Goal: Information Seeking & Learning: Check status

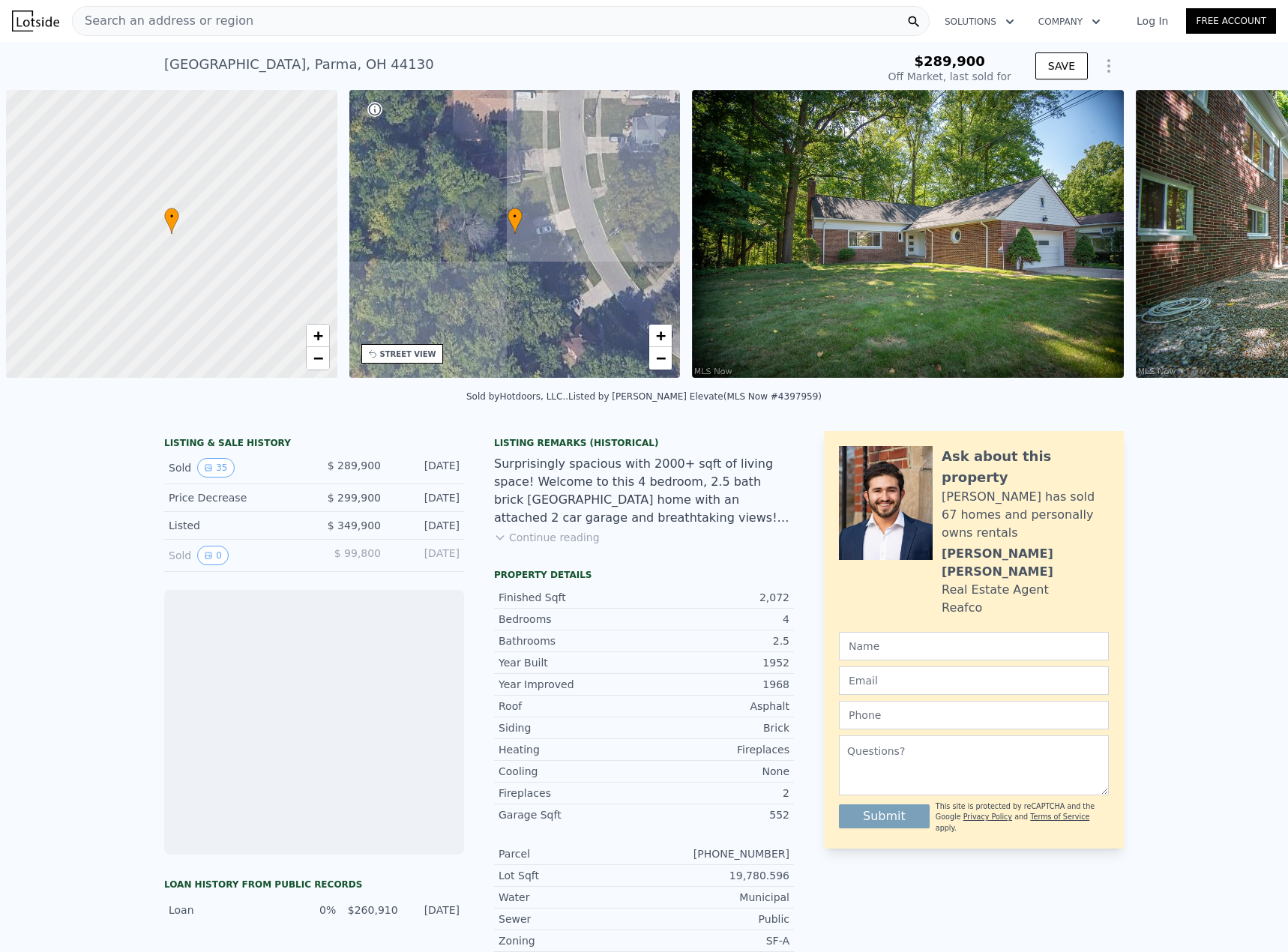
scroll to position [0, 6]
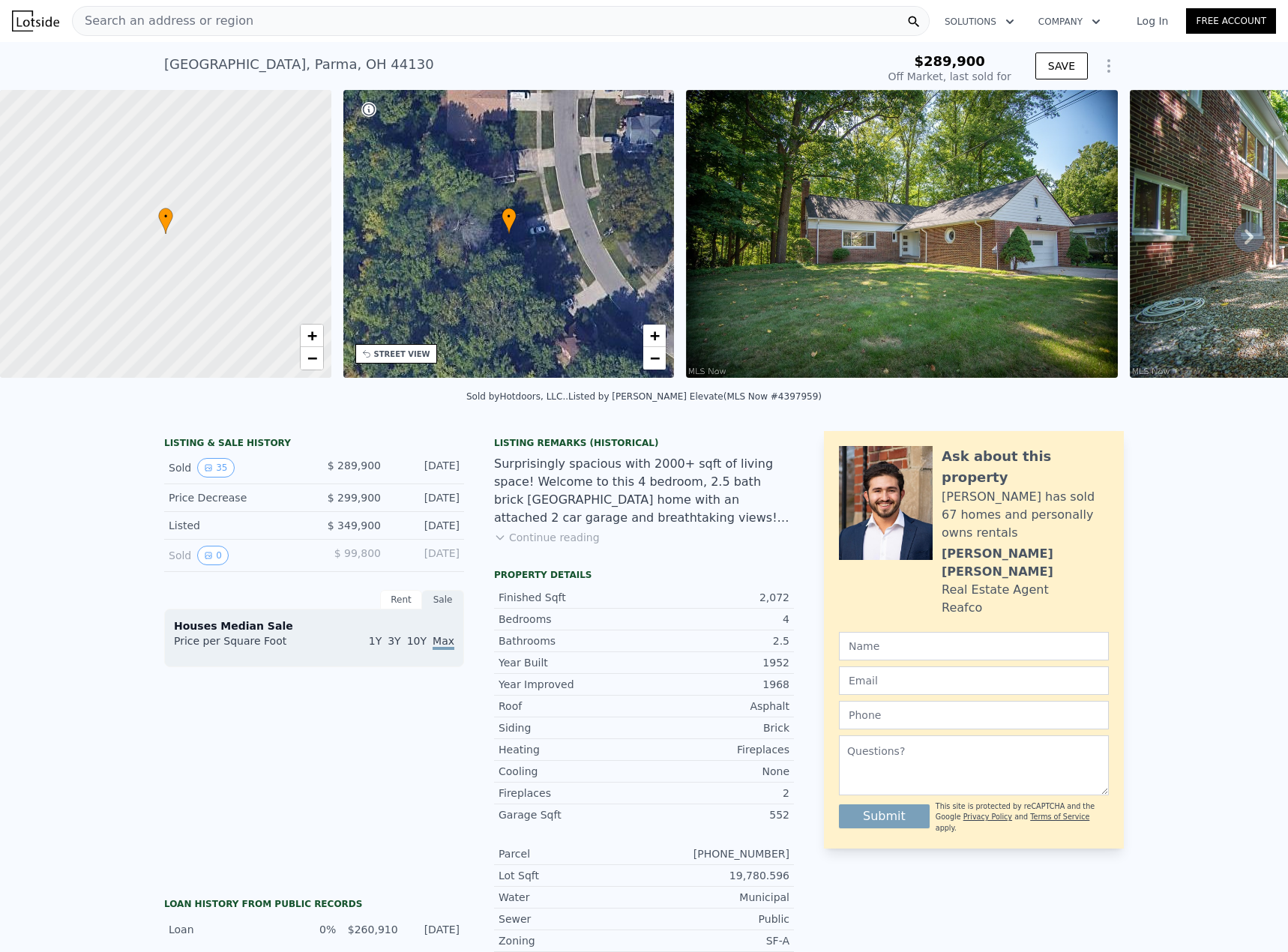
type input "-$ 310,535"
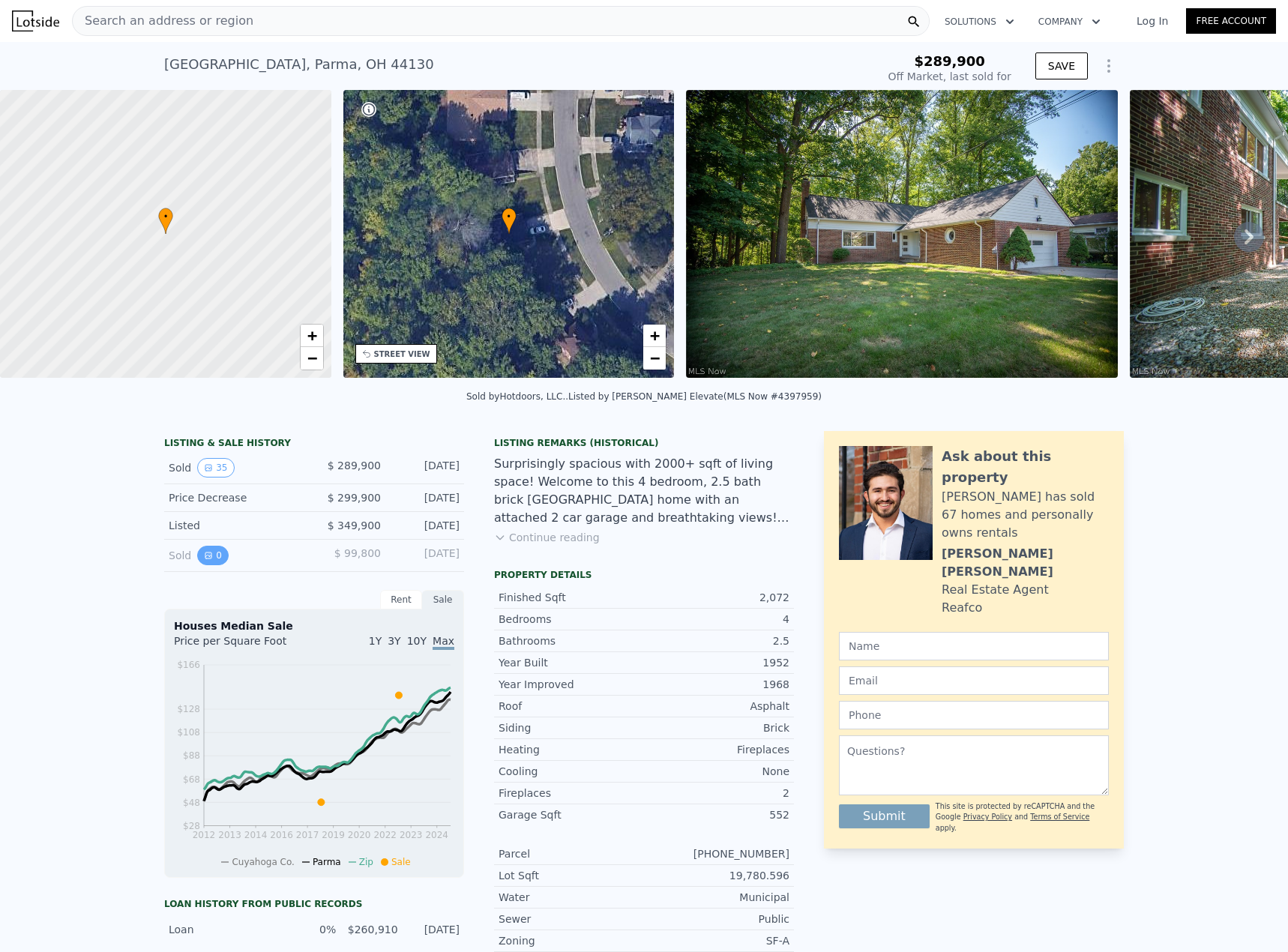
click at [208, 564] on button "0" at bounding box center [212, 555] width 31 height 20
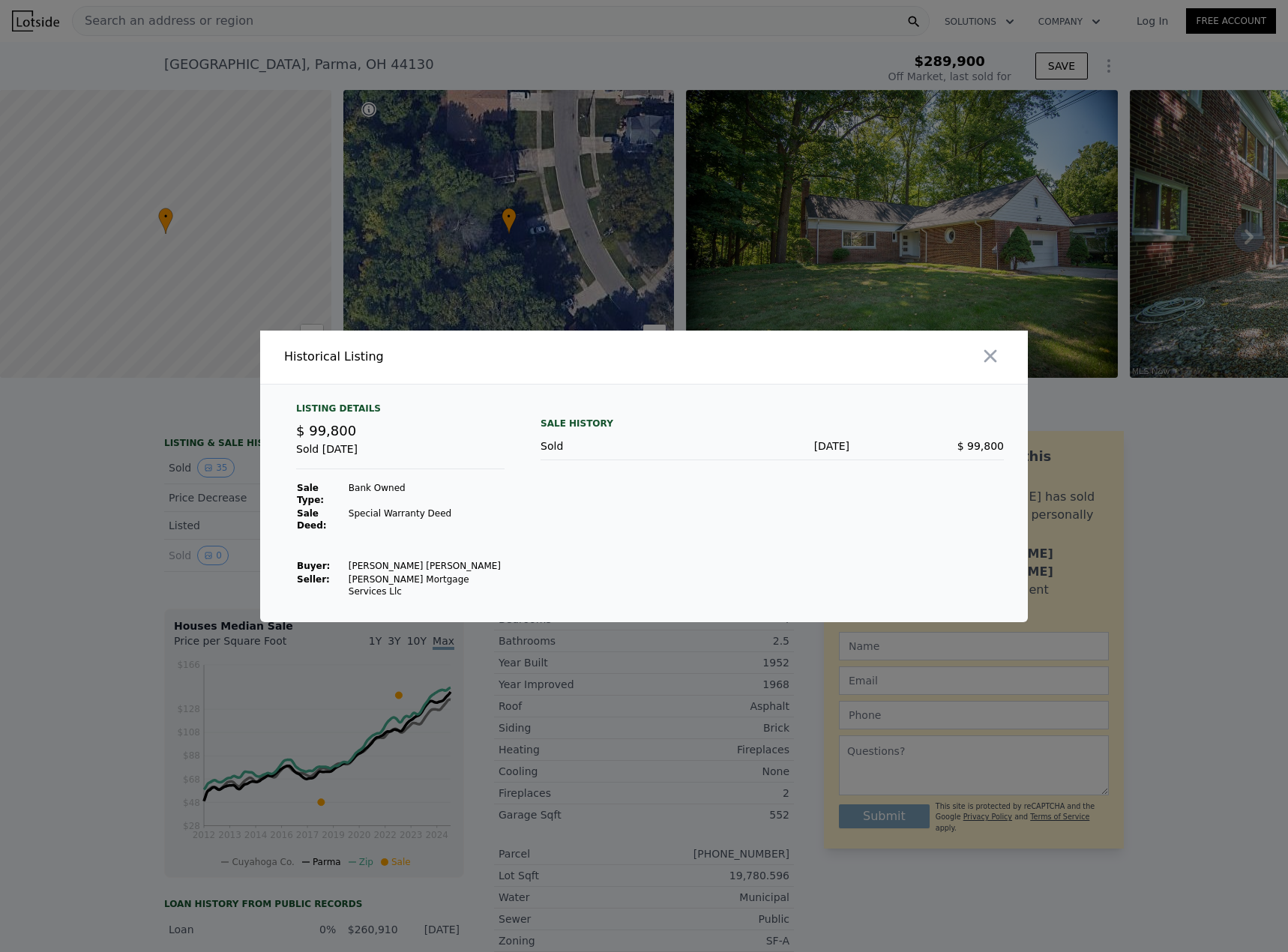
click at [353, 421] on div "Listing Details" at bounding box center [400, 412] width 208 height 18
click at [122, 519] on div at bounding box center [644, 476] width 1288 height 952
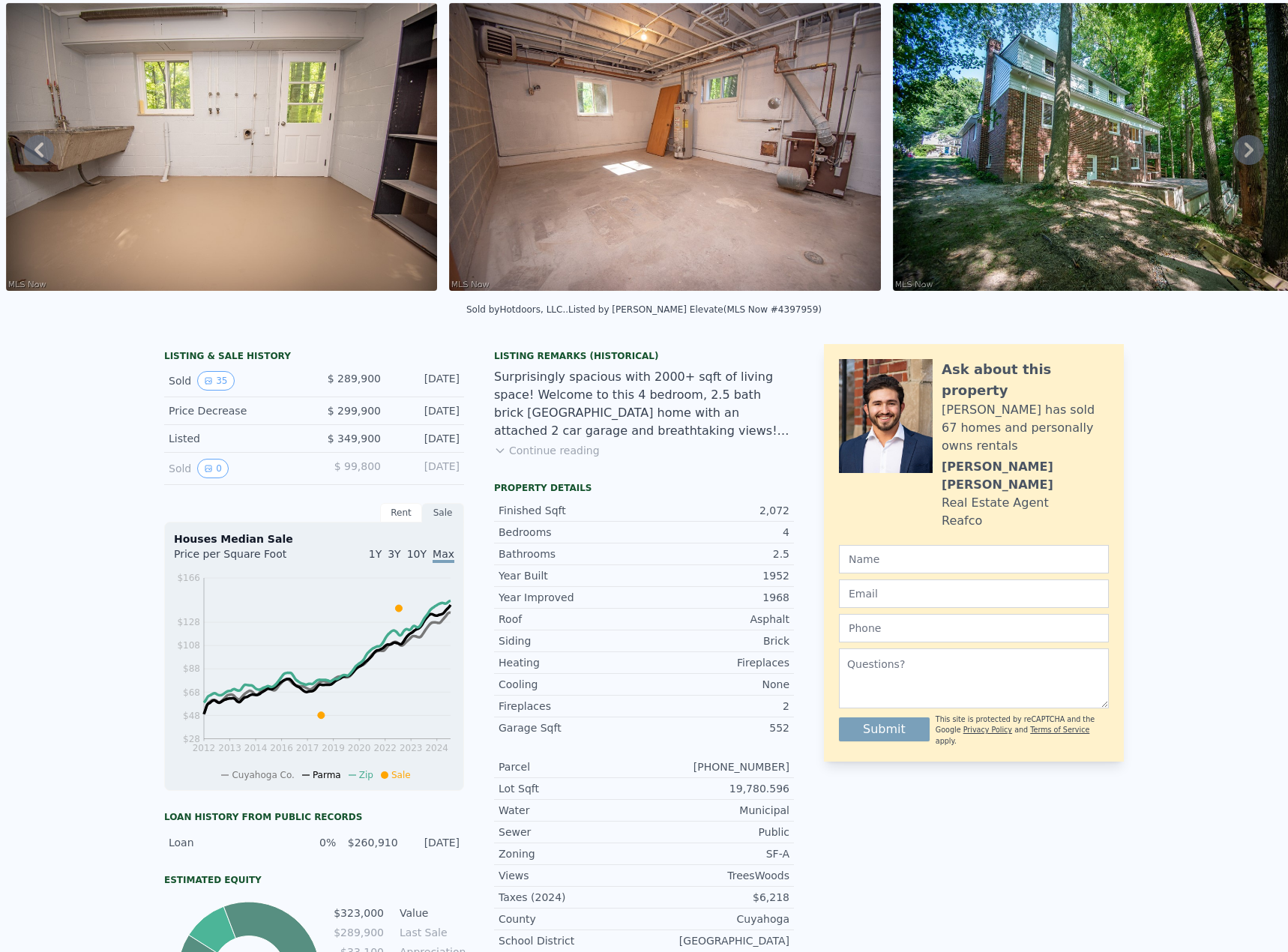
scroll to position [5, 0]
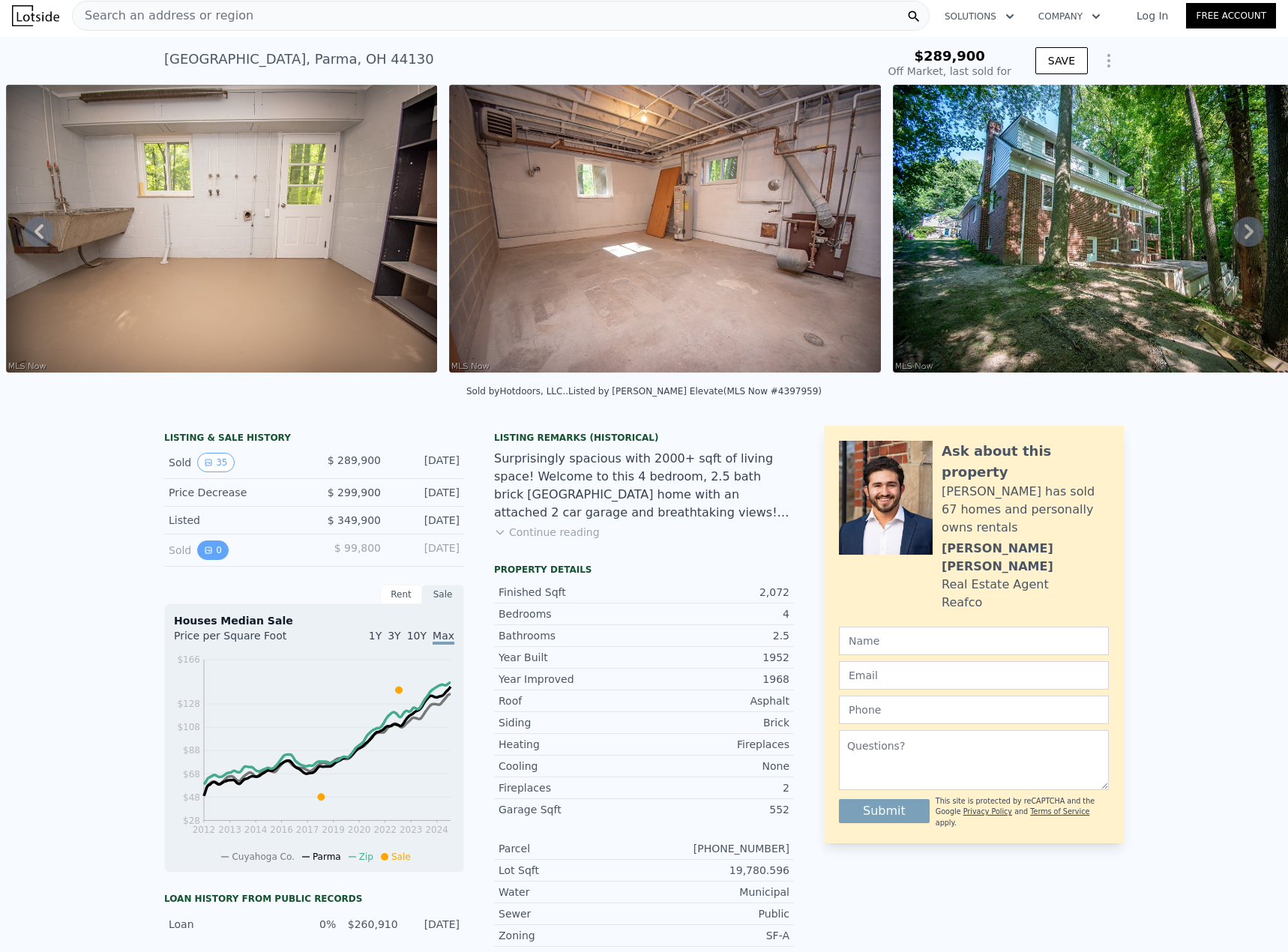
click at [210, 553] on button "0" at bounding box center [212, 550] width 31 height 20
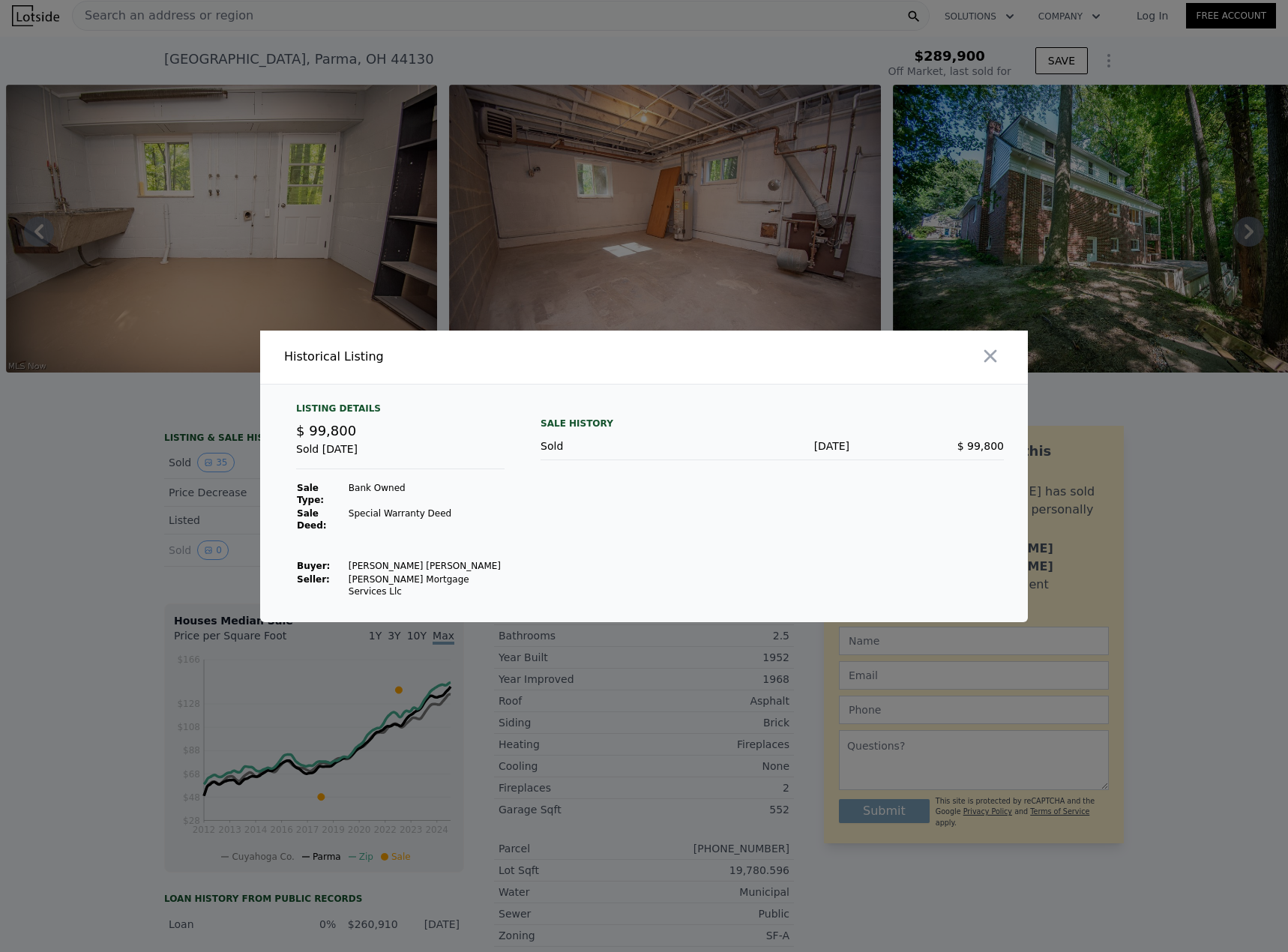
click at [210, 554] on div at bounding box center [644, 476] width 1288 height 952
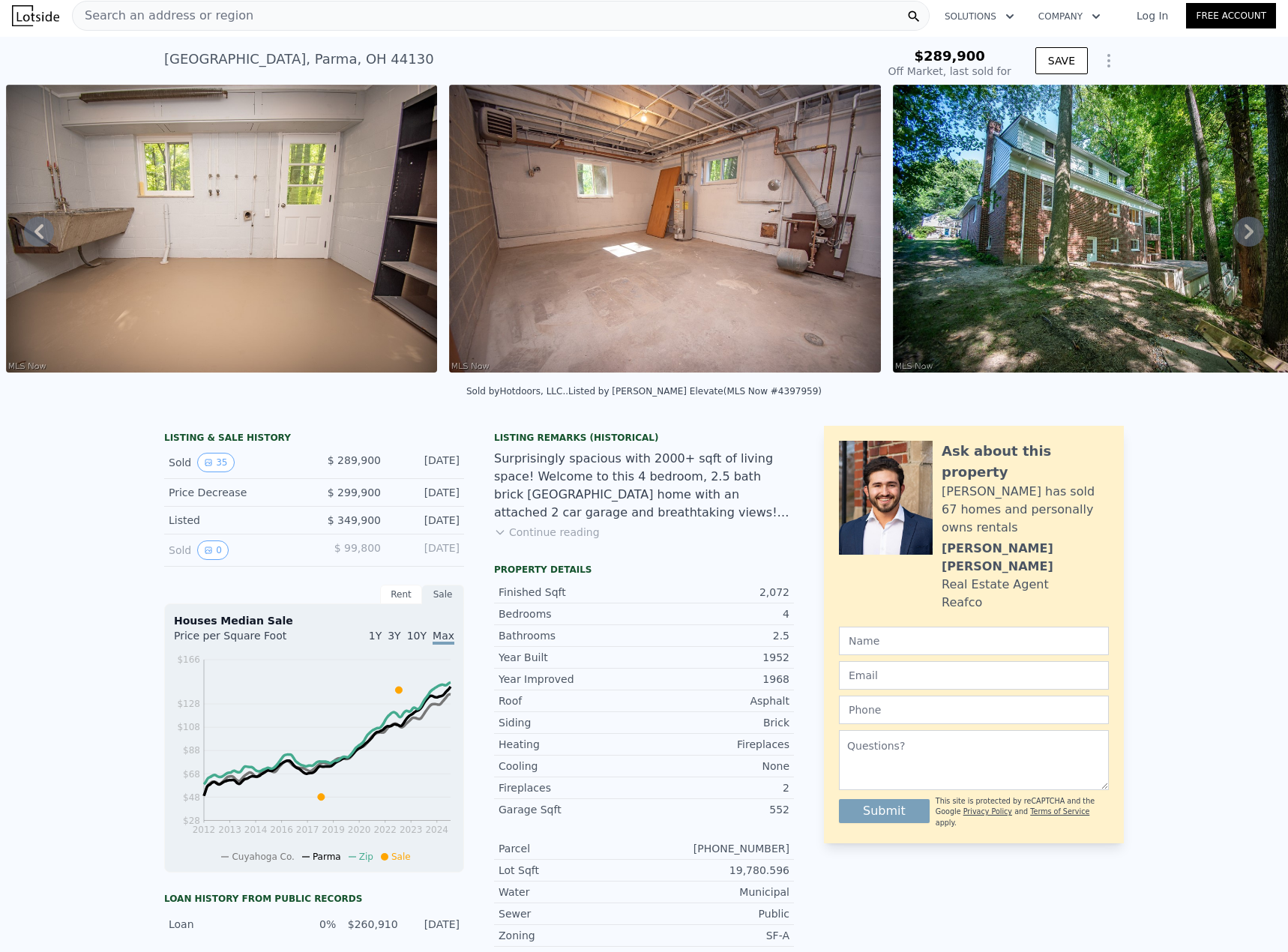
click at [277, 13] on div "Search an address or region" at bounding box center [500, 16] width 857 height 30
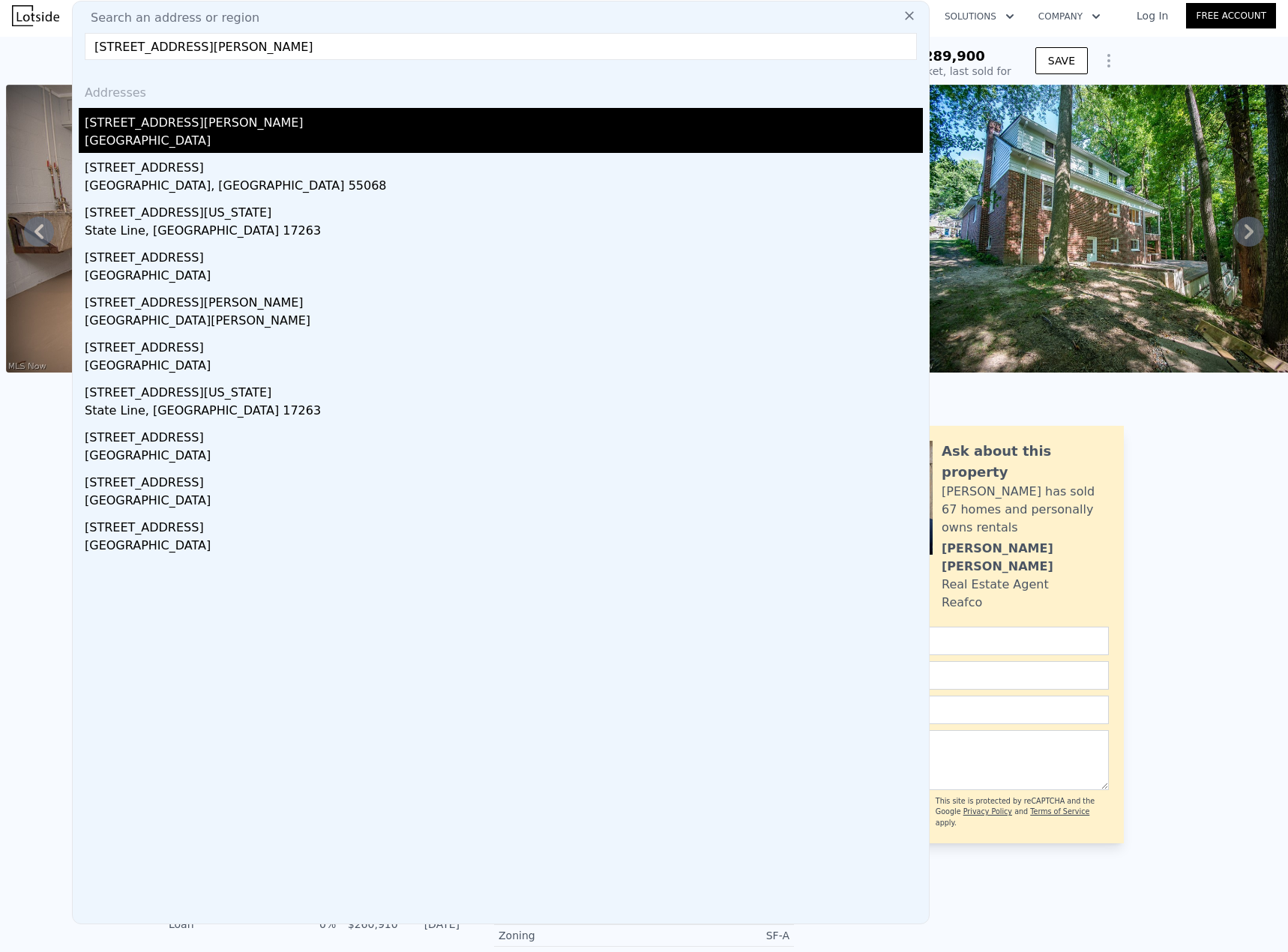
type input "[STREET_ADDRESS][PERSON_NAME]"
click at [153, 124] on div "[STREET_ADDRESS][PERSON_NAME]" at bounding box center [504, 120] width 838 height 24
